Goal: Information Seeking & Learning: Find specific fact

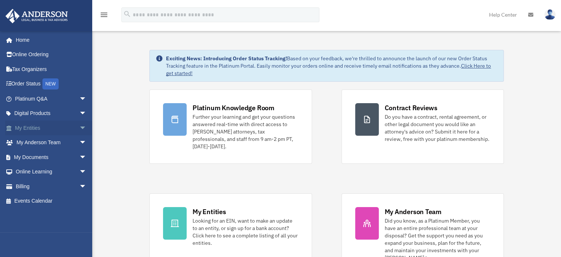
click at [52, 121] on link "My Entities arrow_drop_down" at bounding box center [51, 127] width 93 height 15
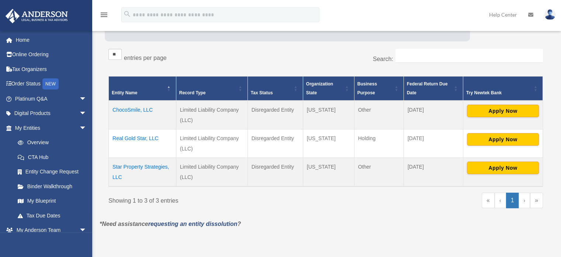
scroll to position [111, 0]
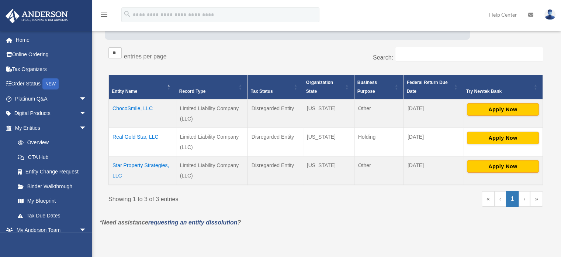
click at [139, 108] on td "ChocoSmile, LLC" at bounding box center [143, 113] width 68 height 29
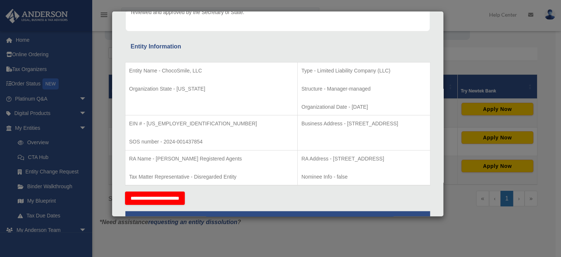
drag, startPoint x: 298, startPoint y: 122, endPoint x: 390, endPoint y: 123, distance: 91.9
click at [390, 123] on p "Business Address - [STREET_ADDRESS]" at bounding box center [364, 123] width 125 height 9
copy p "[STREET_ADDRESS]"
click at [354, 145] on td "Business Address - [STREET_ADDRESS]" at bounding box center [364, 132] width 133 height 35
click at [302, 125] on p "Business Address - [STREET_ADDRESS]" at bounding box center [364, 123] width 125 height 9
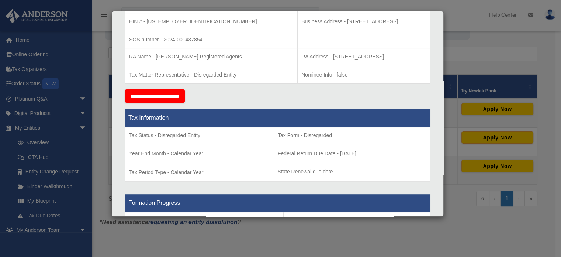
scroll to position [221, 0]
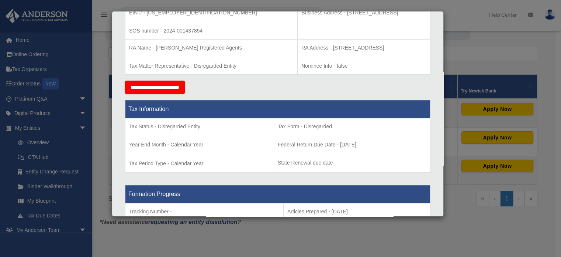
click at [289, 142] on p "Federal Return Due Date - [DATE]" at bounding box center [352, 144] width 149 height 9
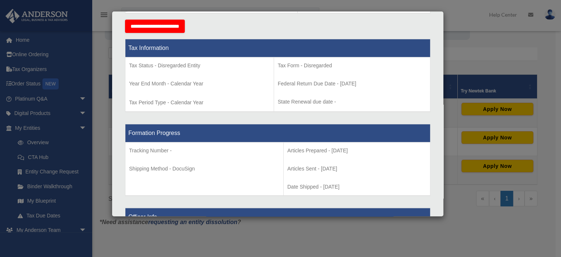
scroll to position [295, 0]
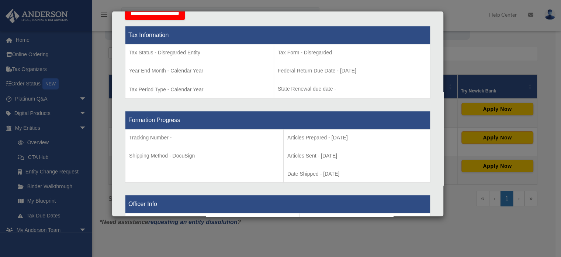
click at [289, 137] on p "Articles Prepared - [DATE]" at bounding box center [357, 137] width 139 height 9
click at [290, 153] on p "Articles Sent - [DATE]" at bounding box center [357, 155] width 139 height 9
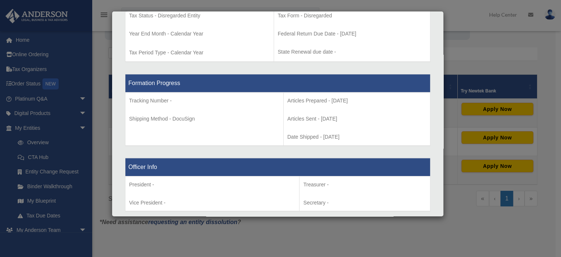
scroll to position [369, 0]
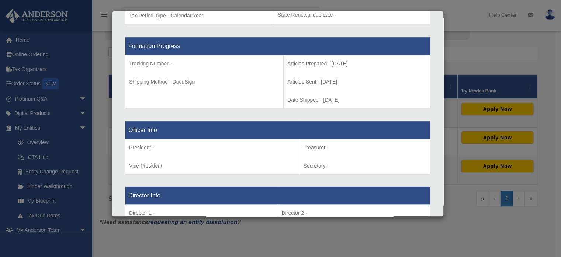
click at [309, 146] on p "Treasurer -" at bounding box center [364, 147] width 123 height 9
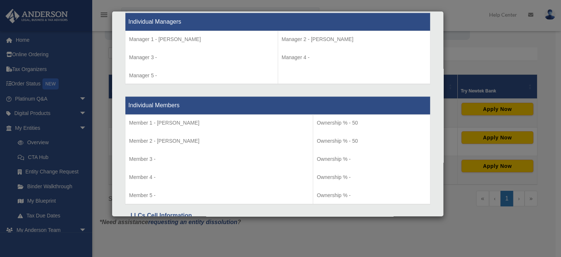
scroll to position [701, 0]
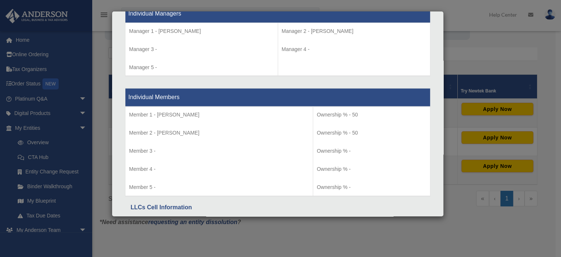
click at [323, 131] on p "Ownership % - 50" at bounding box center [372, 132] width 110 height 9
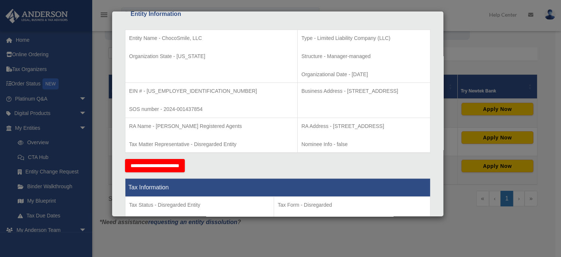
scroll to position [0, 0]
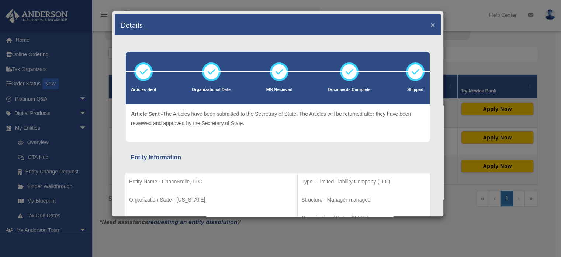
click at [431, 24] on button "×" at bounding box center [433, 25] width 5 height 8
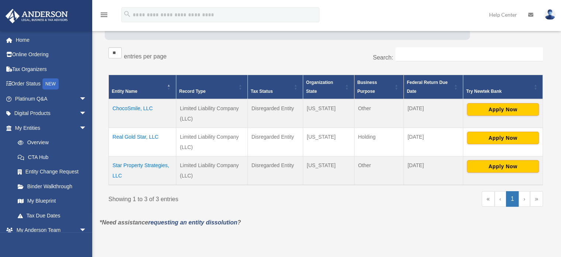
click at [259, 189] on div "Entity Name Record Type Tax Status Organization State Business Purpose Federal …" at bounding box center [326, 130] width 435 height 122
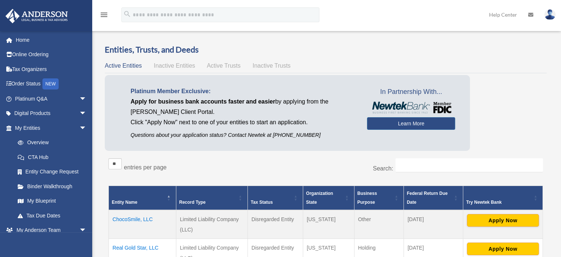
click at [511, 98] on div "Platinum Member Exclusive: Apply for business bank accounts faster and easier b…" at bounding box center [326, 114] width 442 height 79
click at [199, 101] on span "Apply for business bank accounts faster and easier" at bounding box center [203, 101] width 145 height 6
click at [15, 41] on span at bounding box center [13, 40] width 6 height 5
